Goal: Task Accomplishment & Management: Complete application form

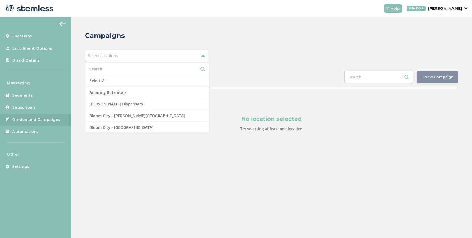
scroll to position [513, 0]
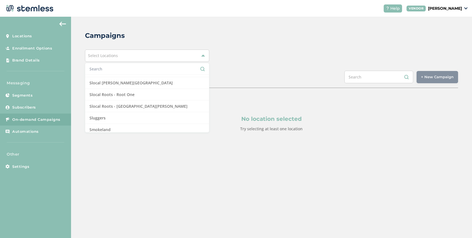
click at [219, 78] on div "SCHEDULED COMPLETED + New Campaign Select location(s)" at bounding box center [271, 79] width 373 height 17
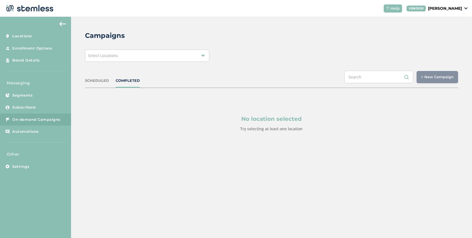
click at [132, 60] on div "Select Locations" at bounding box center [147, 56] width 124 height 12
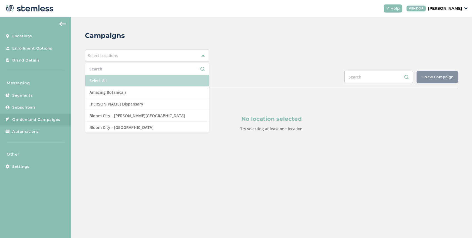
click at [121, 80] on li "Select All" at bounding box center [147, 81] width 124 height 12
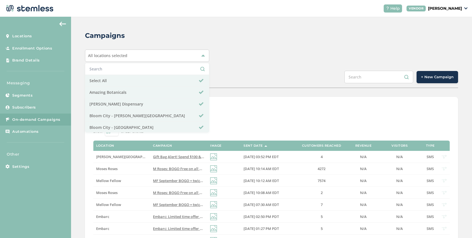
click at [428, 78] on span "+ New Campaign" at bounding box center [437, 77] width 33 height 6
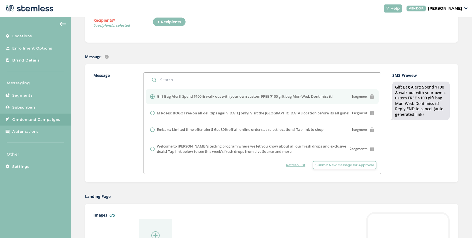
scroll to position [25, 0]
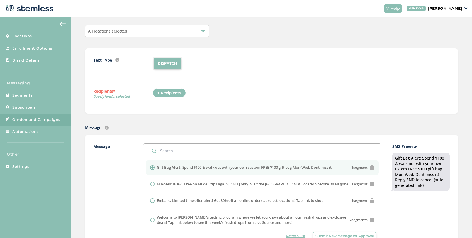
drag, startPoint x: 338, startPoint y: 167, endPoint x: 157, endPoint y: 170, distance: 180.1
click at [157, 170] on div "Gift Bag Alert! Spend $100 & walk out with your own custom FREE $100 gift bag M…" at bounding box center [262, 168] width 224 height 6
copy label "Gift Bag Alert! Spend $100 & walk out with your own custom FREE $100 gift bag M…"
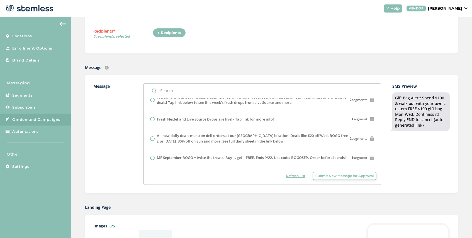
scroll to position [110, 0]
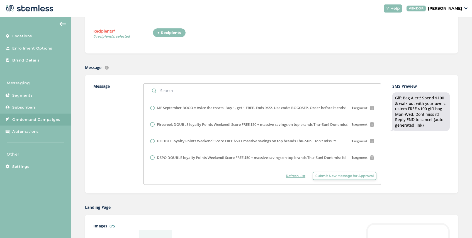
click at [324, 175] on span "Submit New Message for Approval" at bounding box center [345, 176] width 58 height 5
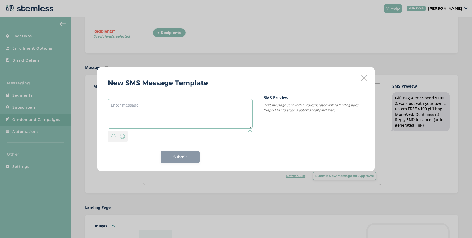
click at [191, 106] on textarea at bounding box center [180, 114] width 145 height 30
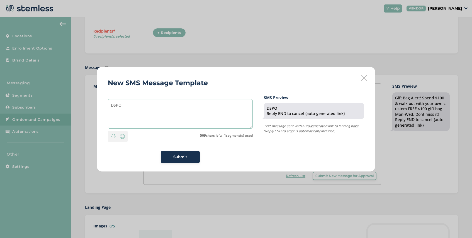
paste textarea "Gift Bag Alert! Spend $100 & walk out with your own custom FREE $100 gift bag M…"
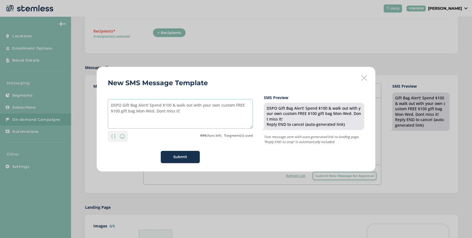
click at [164, 111] on textarea "DSPO Gift Bag Alert! Spend $100 & walk out with your own custom FREE $100 gift …" at bounding box center [180, 114] width 145 height 30
type textarea "DSPO Gift Bag Alert! Spend $100 & walk out with your own custom FREE $100 gift …"
click at [178, 155] on span "Submit" at bounding box center [180, 157] width 14 height 6
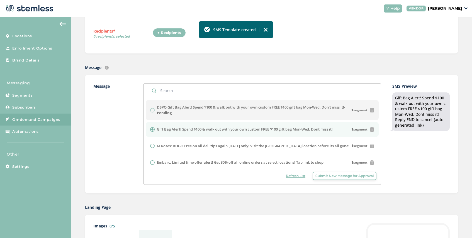
click at [319, 176] on span "Submit New Message for Approval" at bounding box center [345, 176] width 58 height 5
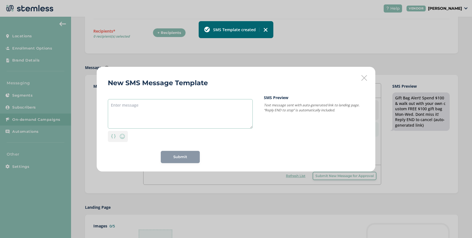
click at [177, 107] on textarea at bounding box center [180, 114] width 145 height 30
paste textarea "Gift Bag Alert! Spend $100 & walk out with your own custom FREE $100 gift bag M…"
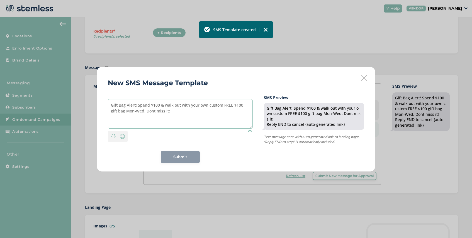
click at [110, 104] on textarea "Gift Bag Alert! Spend $100 & walk out with your own custom FREE $100 gift bag M…" at bounding box center [180, 114] width 145 height 30
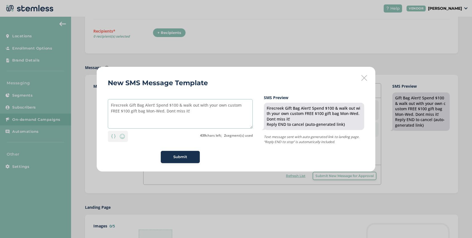
click at [188, 112] on textarea "Firecreek Gift Bag Alert! Spend $100 & walk out with your own custom FREE $100 …" at bounding box center [180, 114] width 145 height 30
click at [173, 111] on textarea "Firecreek Gift Bag Alert! Spend $100 & walk out with your own custom FREE $100 …" at bounding box center [180, 114] width 145 height 30
click at [185, 112] on textarea "Firecreek Gift Bag Alert! Spend $100 & walk out with your own custom FREE $100 …" at bounding box center [180, 114] width 145 height 30
click at [225, 106] on textarea "Firecreek Gift Bag Alert! Spend $100 & walk out with your own custom FREE $100 …" at bounding box center [180, 114] width 145 height 30
type textarea "Firecreek Gift Bag Alert! Spend $100 & walk out with a custom FREE $100 gift ba…"
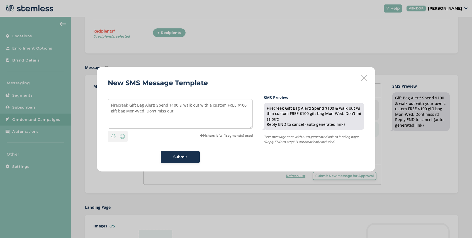
click at [179, 157] on span "Submit" at bounding box center [180, 157] width 14 height 6
